Goal: Transaction & Acquisition: Purchase product/service

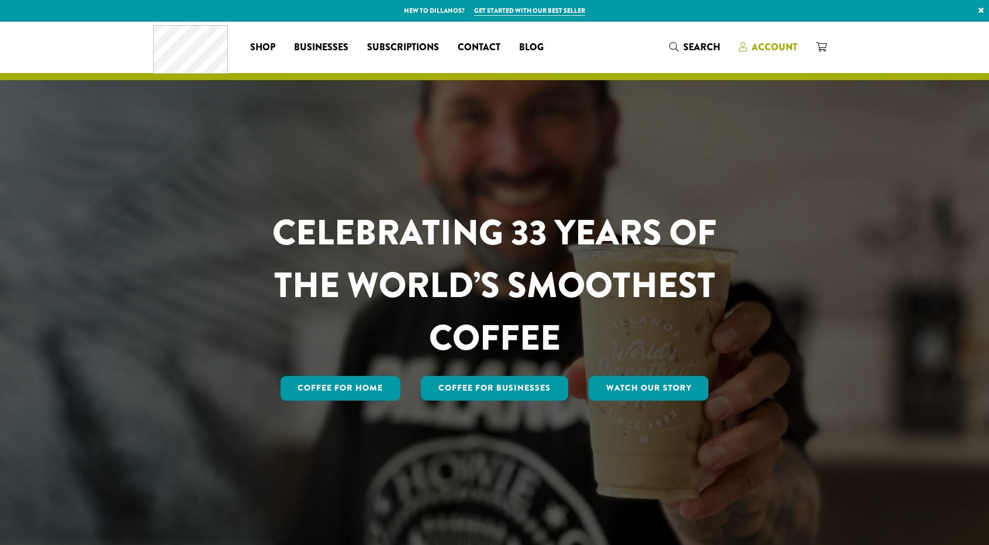
click at [769, 49] on span "Account" at bounding box center [775, 46] width 46 height 13
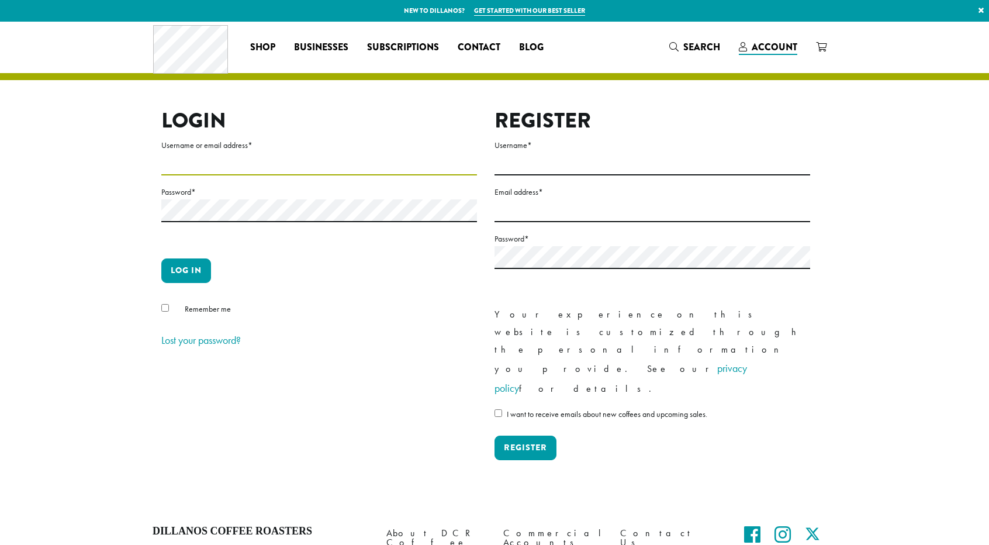
type input "**********"
click at [191, 271] on button "Log in" at bounding box center [186, 270] width 50 height 25
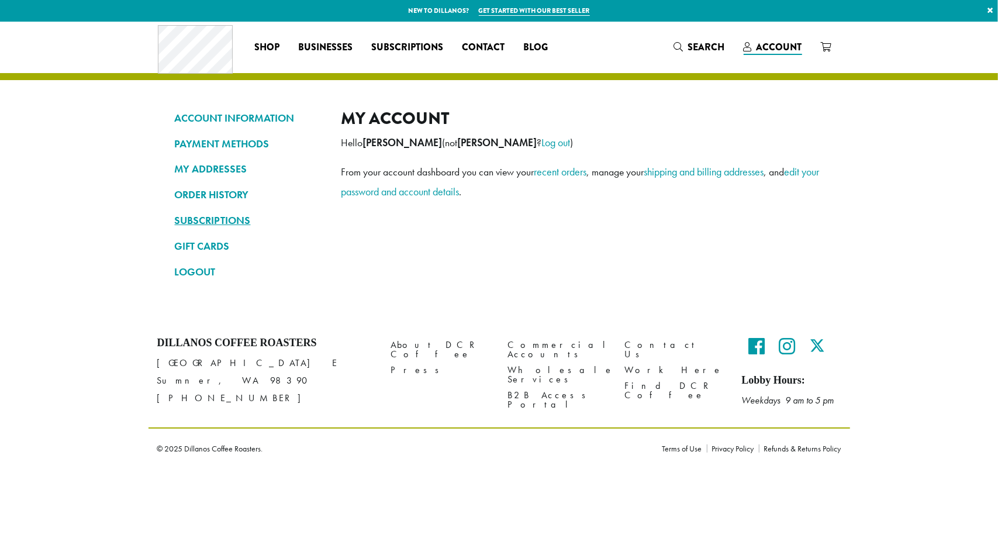
click at [219, 220] on link "SUBSCRIPTIONS" at bounding box center [249, 220] width 149 height 20
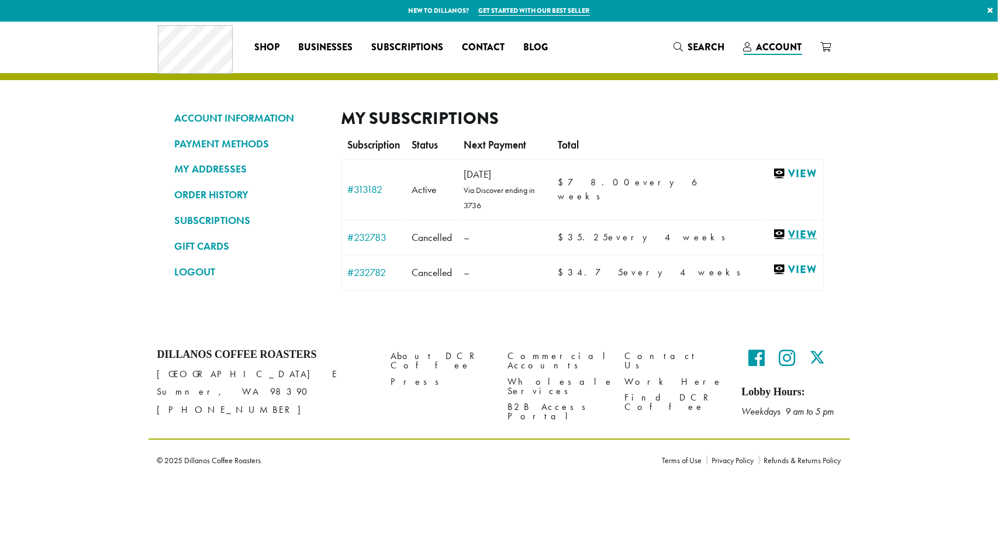
click at [793, 227] on link "View" at bounding box center [795, 234] width 44 height 15
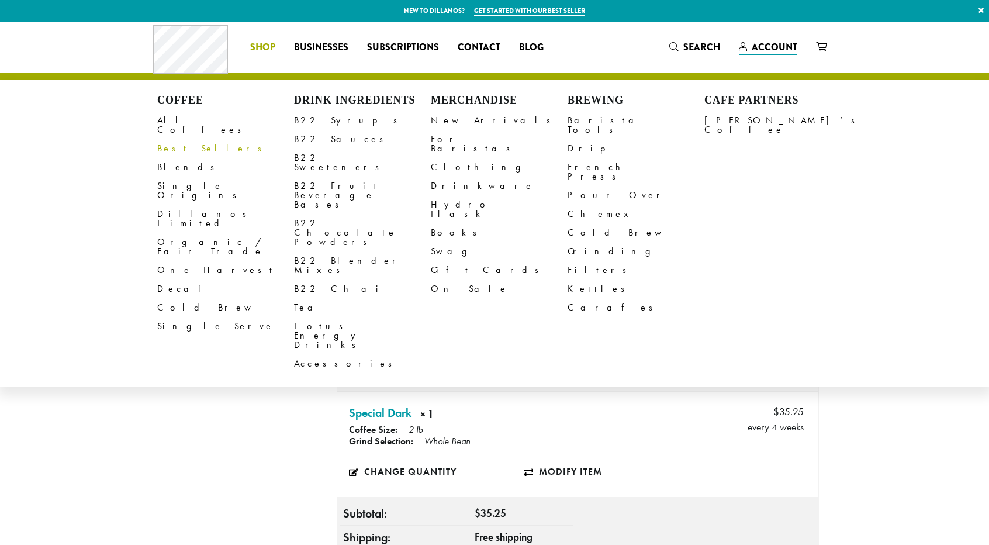
click at [177, 142] on link "Best Sellers" at bounding box center [225, 148] width 137 height 19
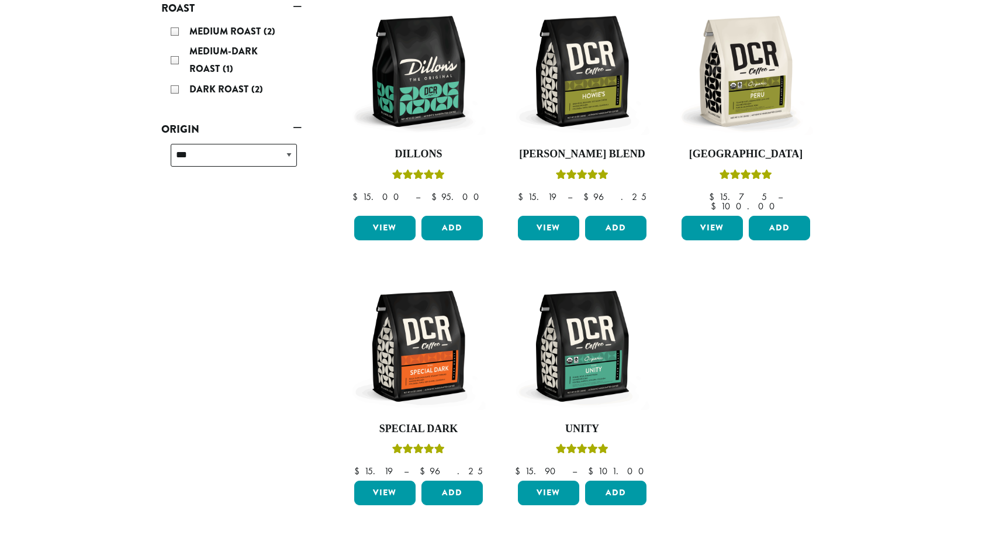
scroll to position [199, 0]
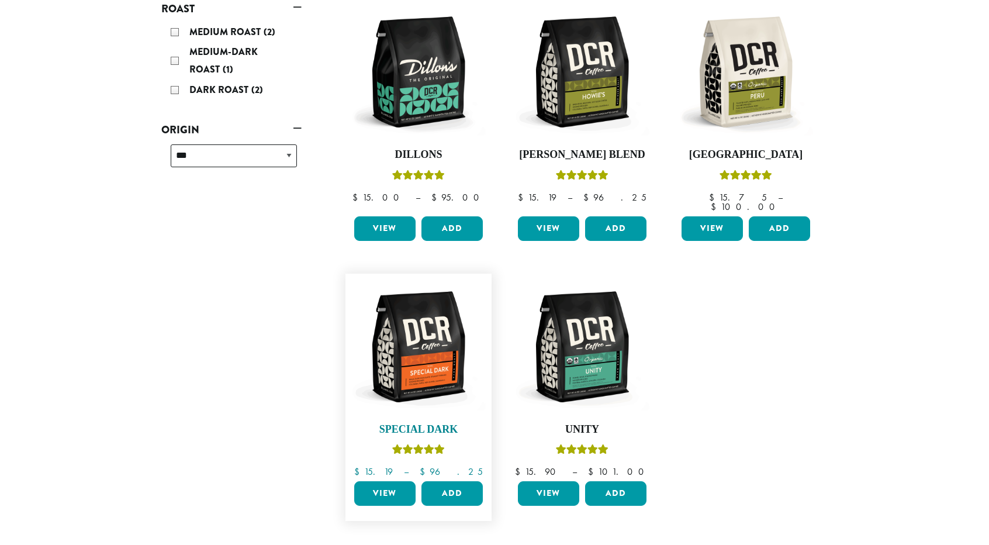
click at [426, 348] on img at bounding box center [418, 346] width 134 height 134
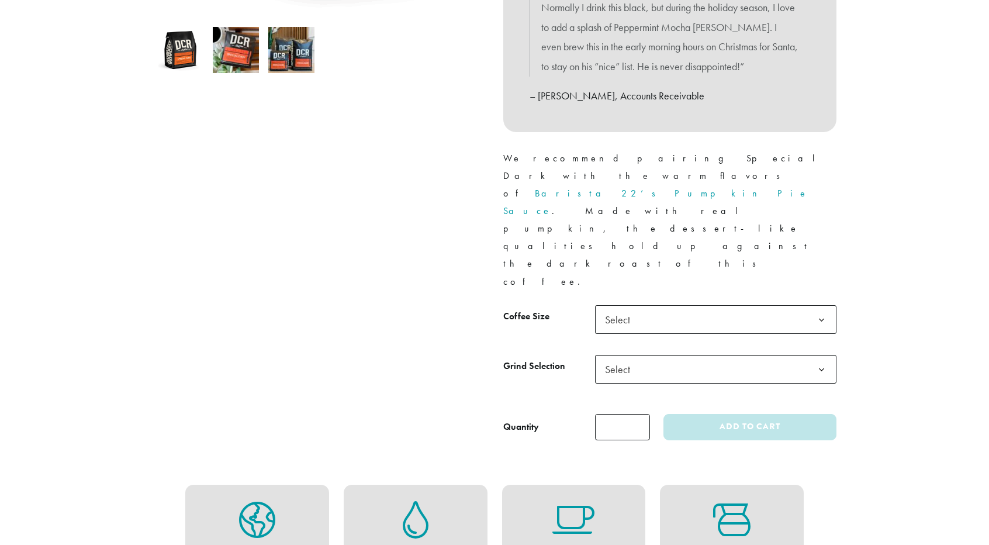
scroll to position [401, 0]
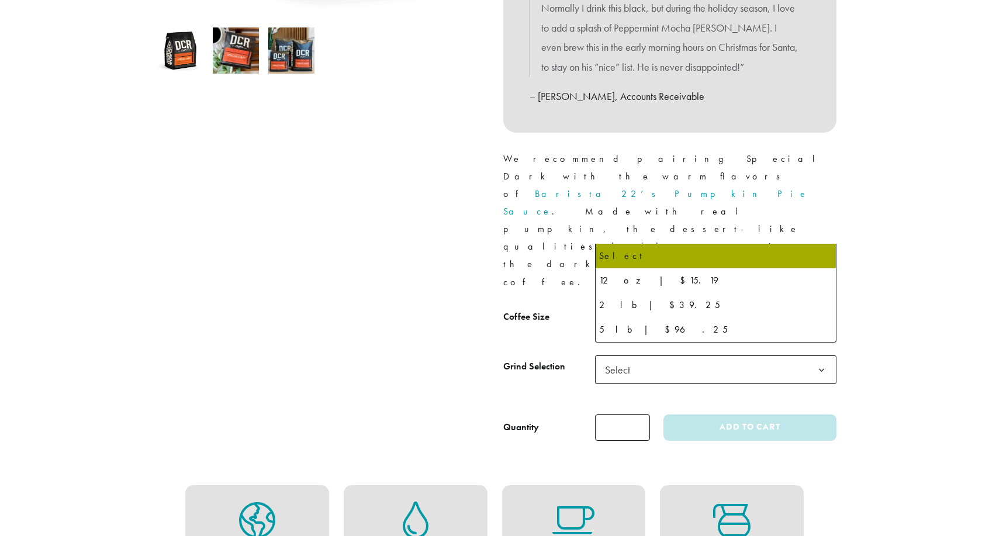
click at [713, 306] on span "Select" at bounding box center [715, 320] width 241 height 29
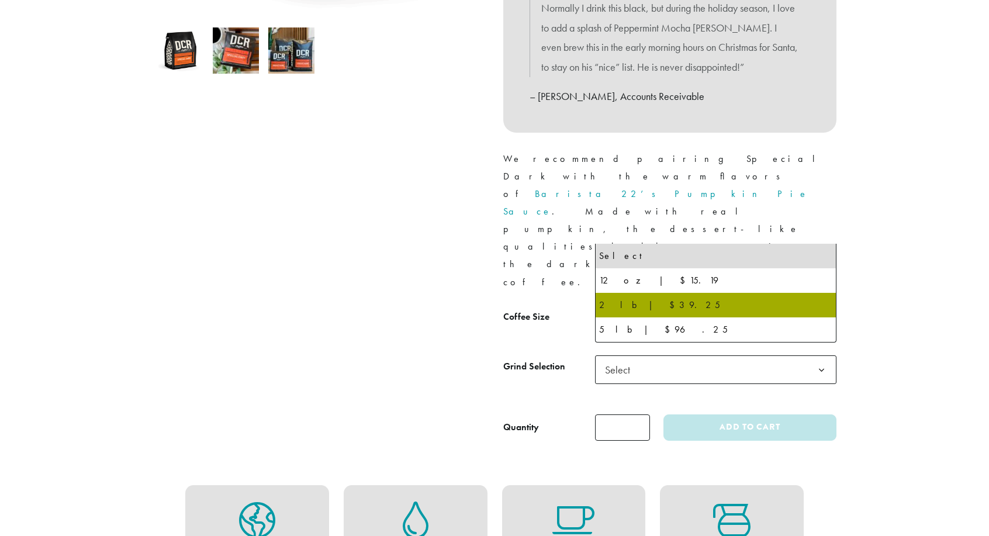
select select "**********"
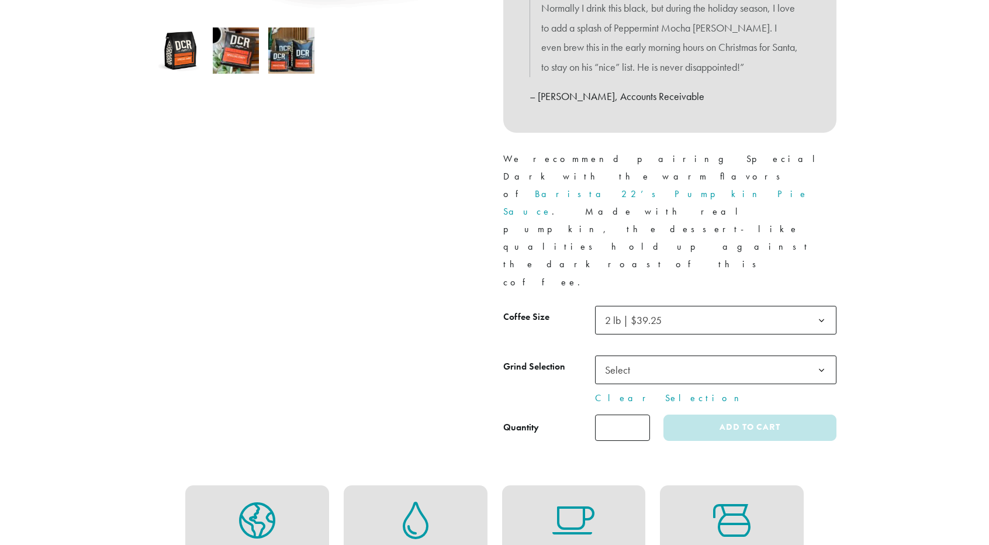
type input "*"
click at [641, 414] on input "*" at bounding box center [622, 427] width 55 height 26
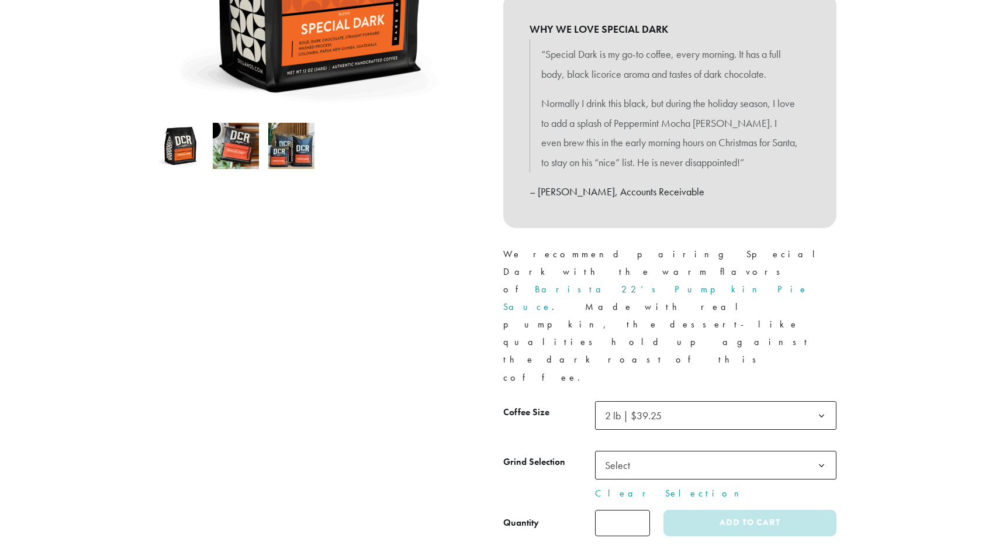
scroll to position [305, 0]
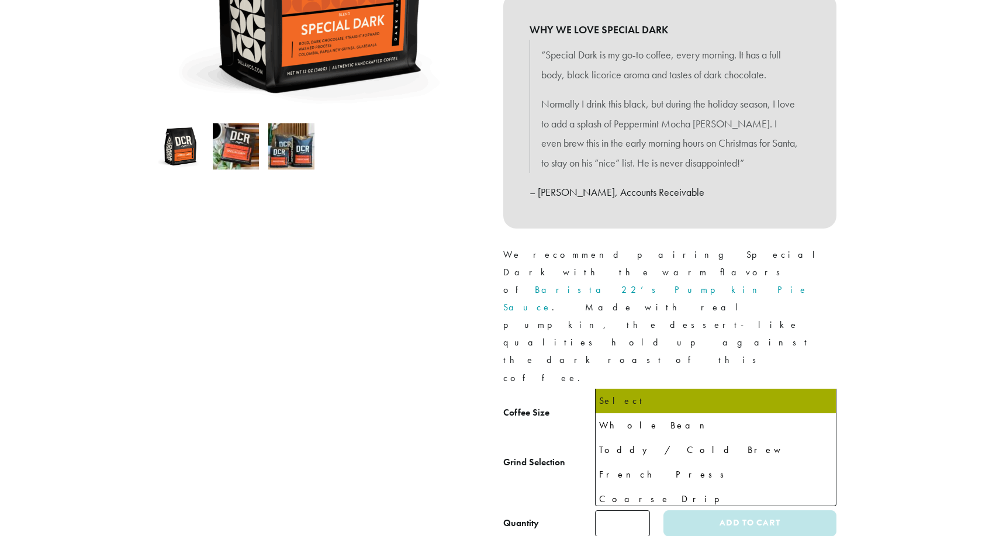
click at [662, 451] on span "Select" at bounding box center [715, 465] width 241 height 29
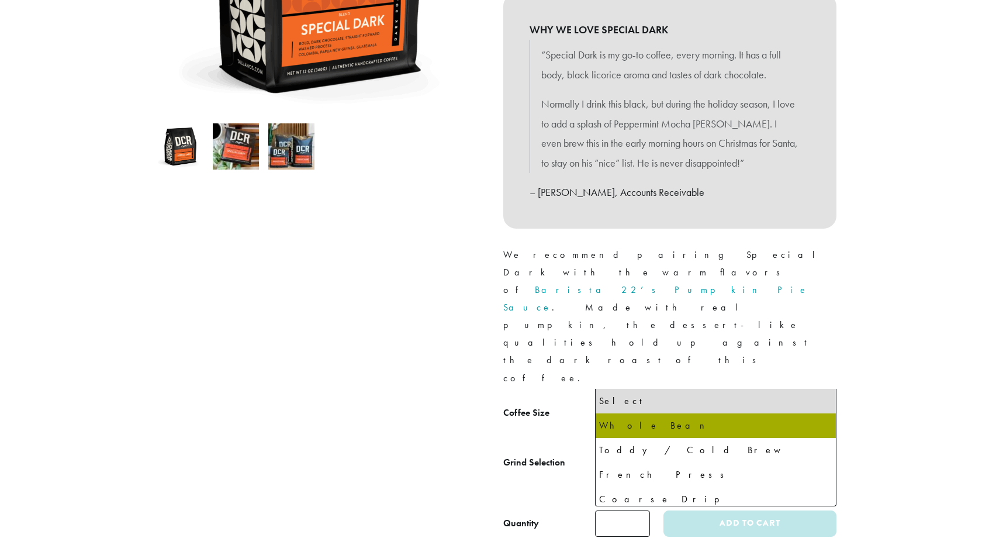
select select "**********"
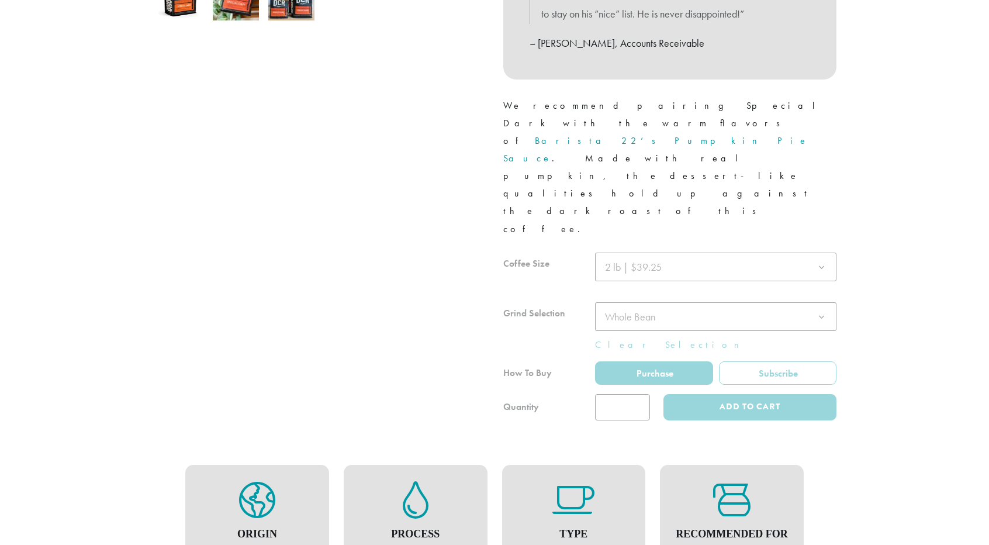
scroll to position [466, 0]
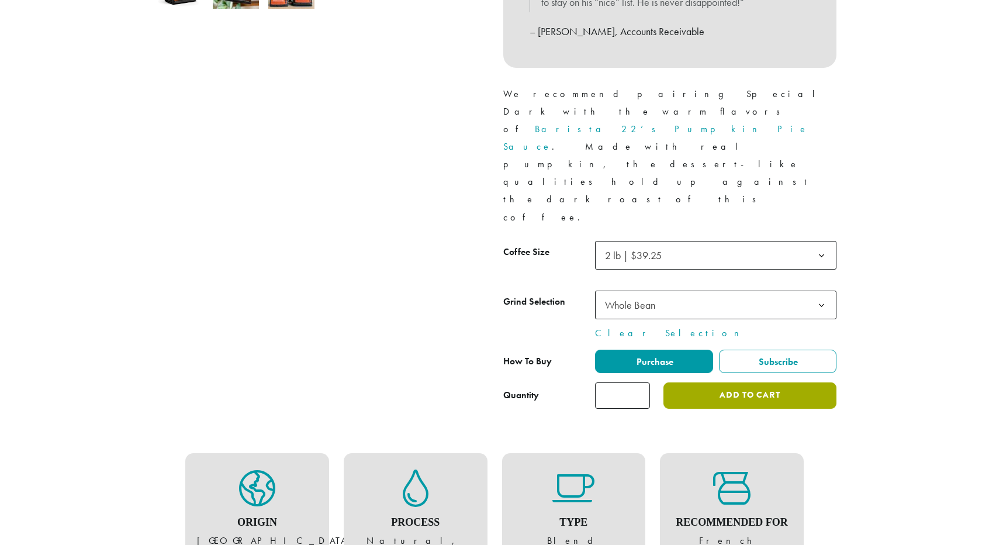
click at [758, 382] on button "Add to cart" at bounding box center [750, 395] width 173 height 26
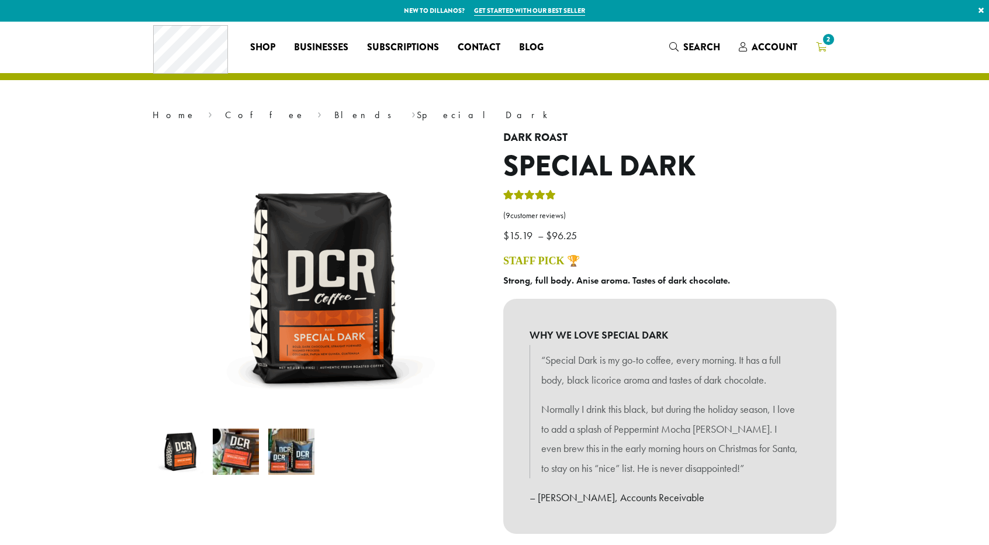
click at [827, 44] on span "2" at bounding box center [829, 40] width 16 height 16
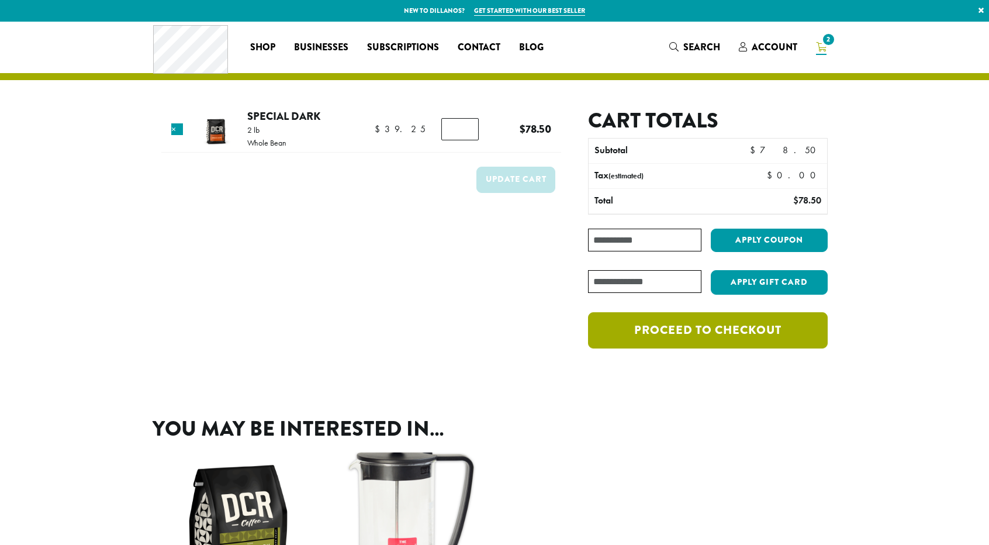
click at [769, 329] on link "Proceed to checkout" at bounding box center [708, 330] width 240 height 36
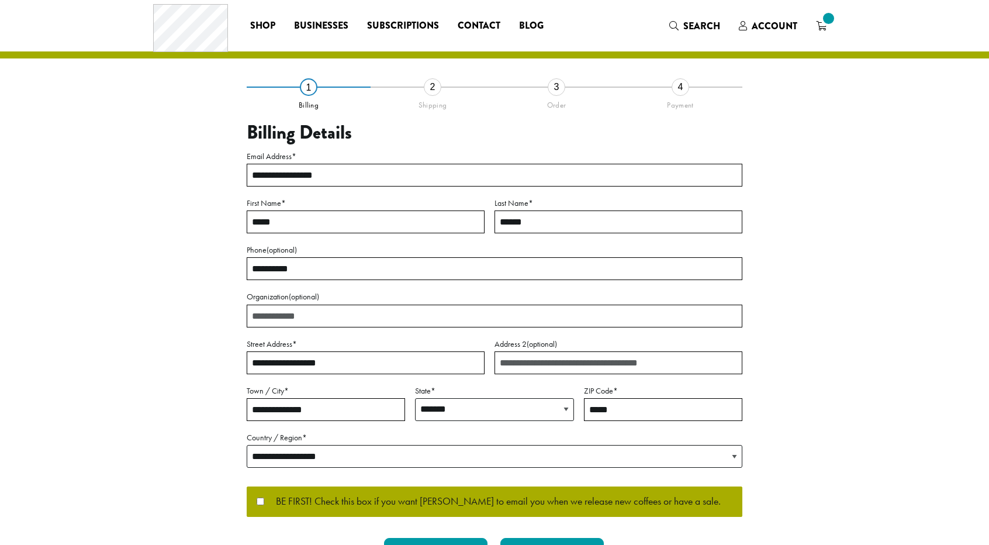
select select "**"
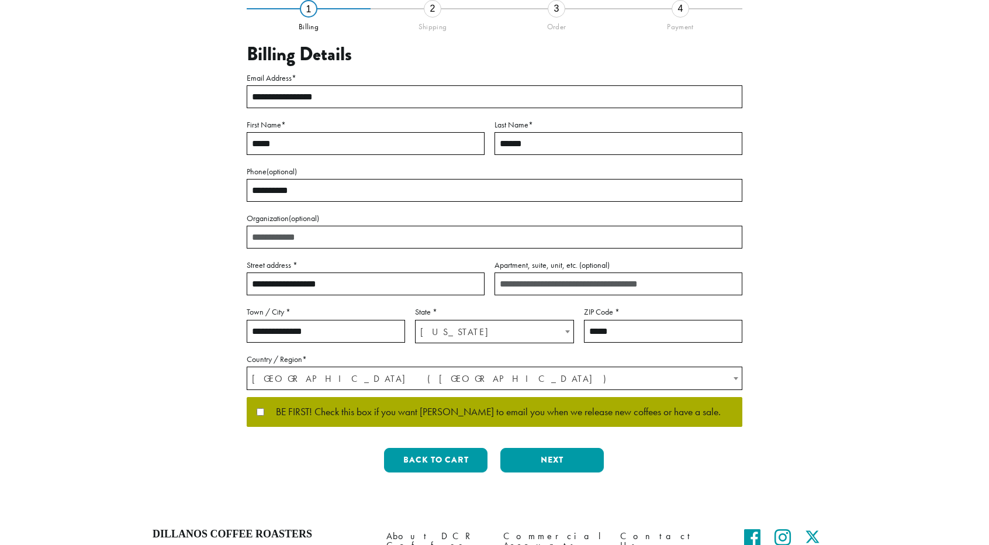
scroll to position [99, 0]
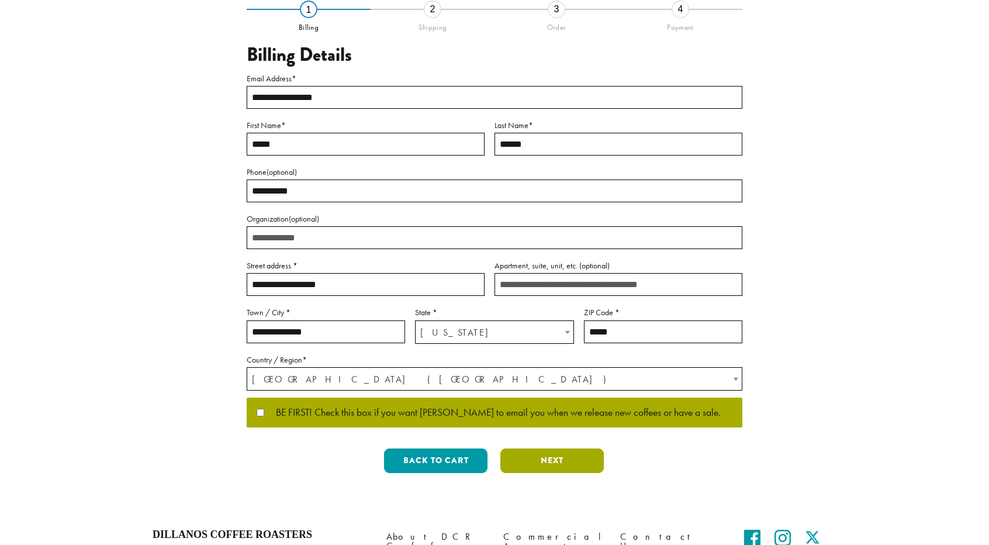
click at [560, 461] on button "Next" at bounding box center [551, 460] width 103 height 25
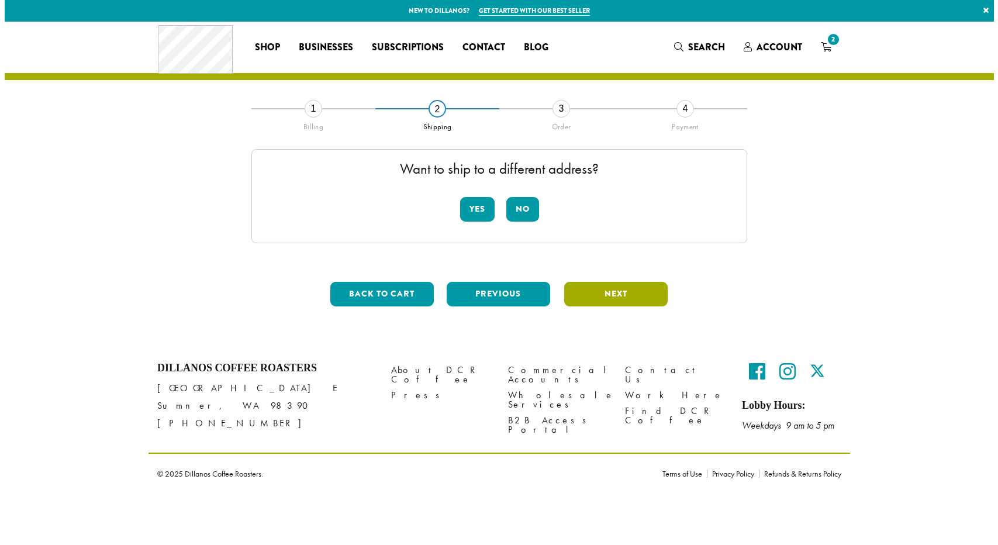
scroll to position [0, 0]
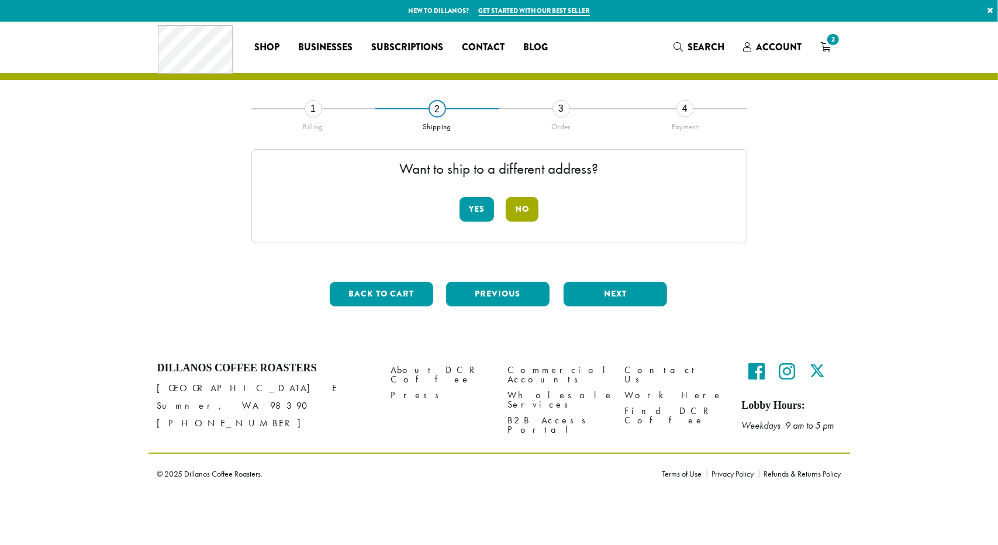
click at [521, 205] on button "No" at bounding box center [522, 209] width 33 height 25
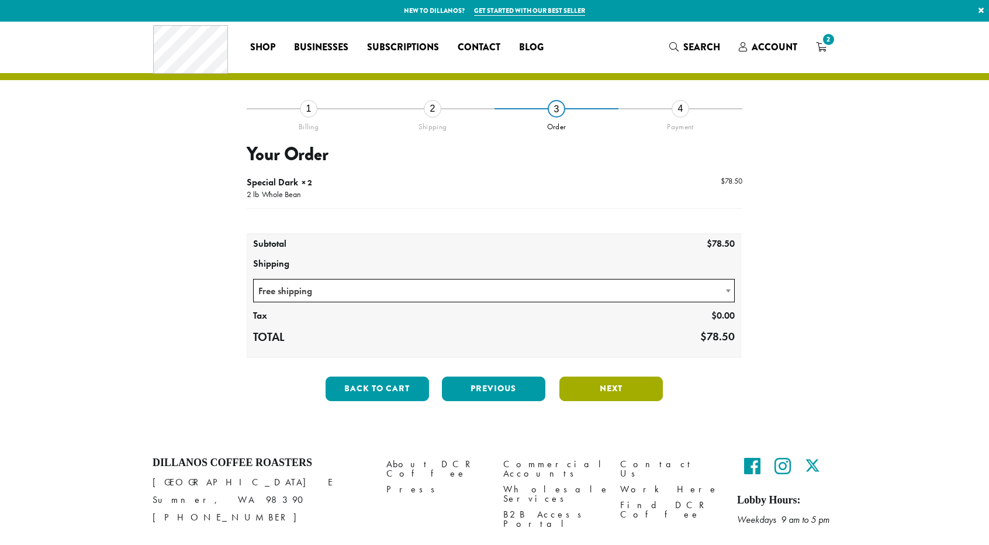
click at [614, 388] on button "Next" at bounding box center [610, 388] width 103 height 25
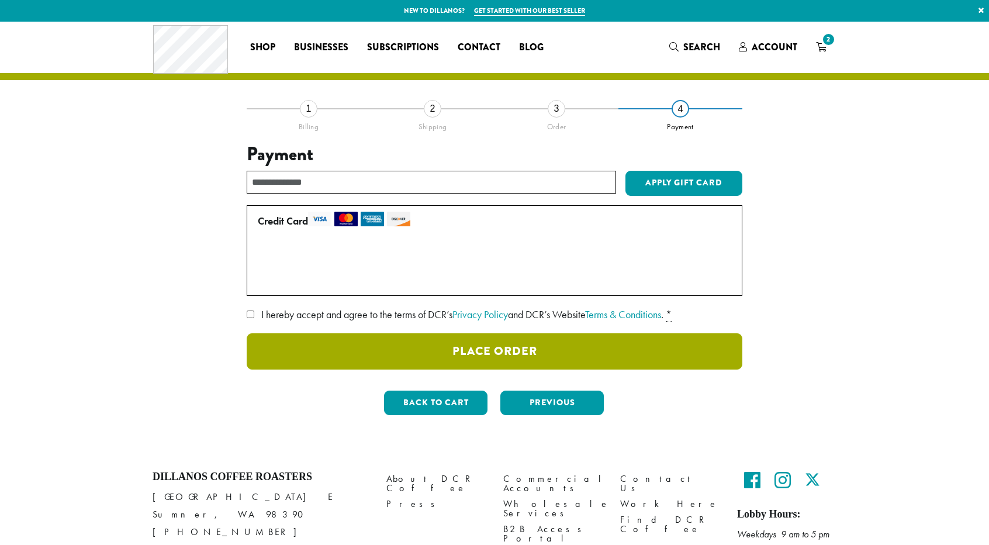
click at [505, 354] on button "Place Order" at bounding box center [495, 351] width 496 height 36
